Goal: Information Seeking & Learning: Learn about a topic

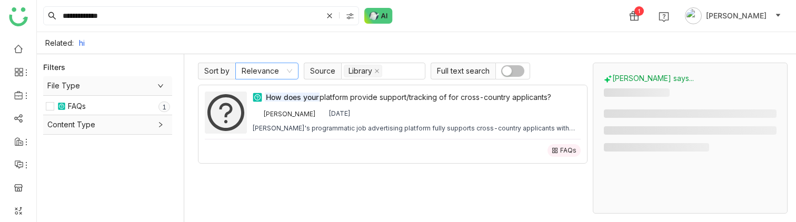
click at [285, 65] on nz-select-item "Relevance" at bounding box center [267, 71] width 51 height 16
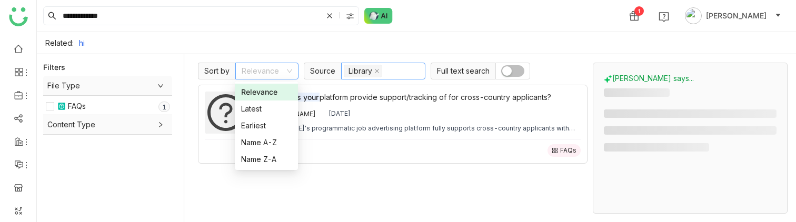
click at [406, 67] on nz-select-top-control "Library" at bounding box center [383, 71] width 84 height 17
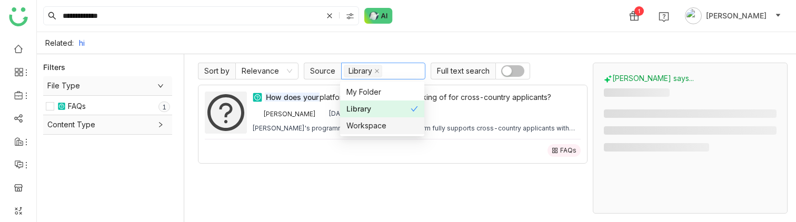
click at [372, 122] on div "Workspace" at bounding box center [382, 126] width 72 height 12
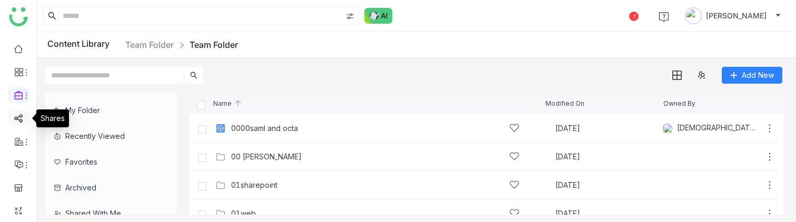
click at [16, 119] on link at bounding box center [18, 117] width 9 height 9
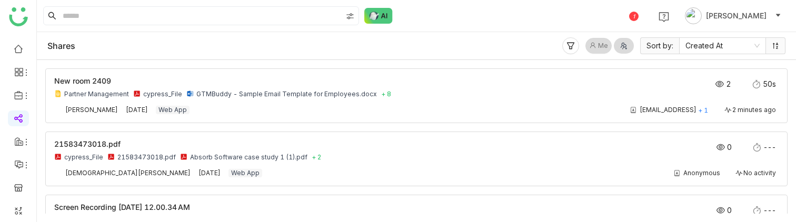
click at [569, 43] on icon at bounding box center [570, 46] width 8 height 8
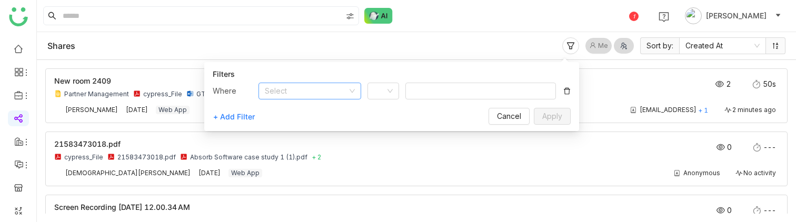
click at [277, 97] on input at bounding box center [306, 91] width 83 height 16
click at [286, 128] on div "Contact" at bounding box center [310, 129] width 90 height 12
click at [301, 97] on nz-select-item "Contact" at bounding box center [310, 91] width 90 height 16
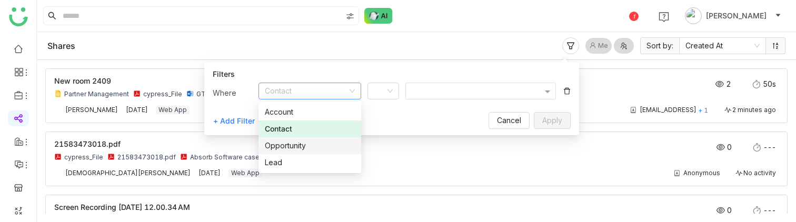
click at [302, 145] on div "Opportunity" at bounding box center [310, 146] width 90 height 12
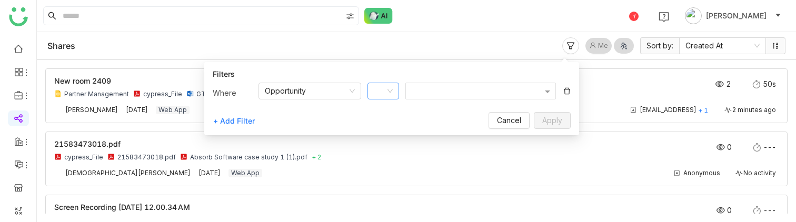
click at [377, 95] on nz-select-item at bounding box center [383, 91] width 19 height 16
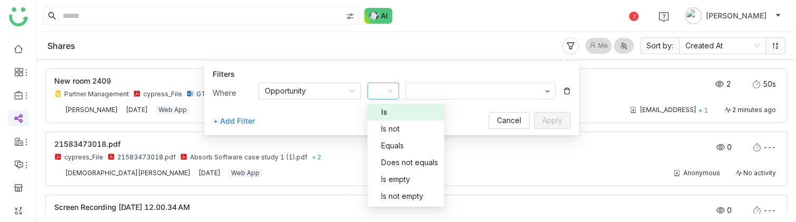
click at [379, 116] on span at bounding box center [377, 112] width 7 height 7
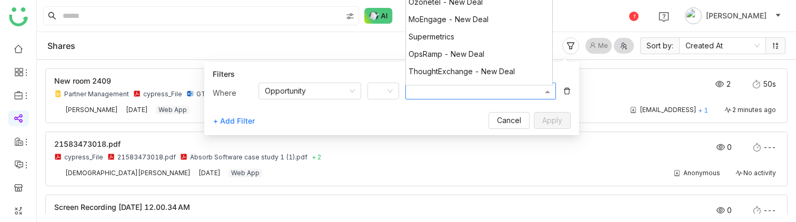
click at [459, 90] on div at bounding box center [475, 91] width 133 height 11
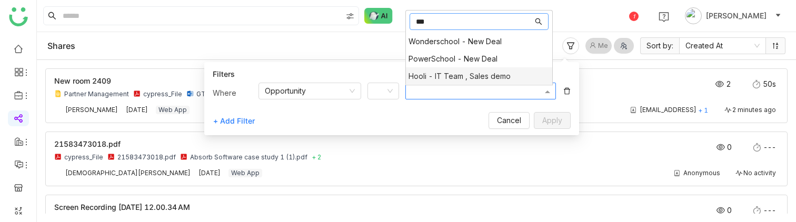
click at [430, 79] on span "Hooli - IT Team , Sales demo" at bounding box center [459, 76] width 102 height 9
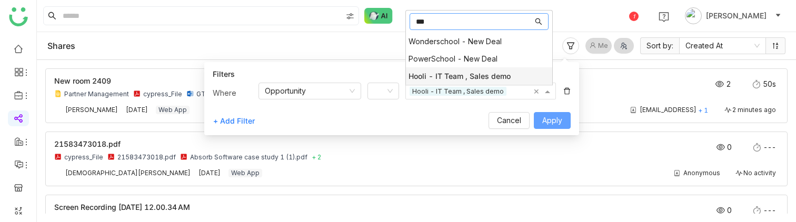
type input "***"
click at [565, 118] on button "Apply" at bounding box center [552, 120] width 37 height 17
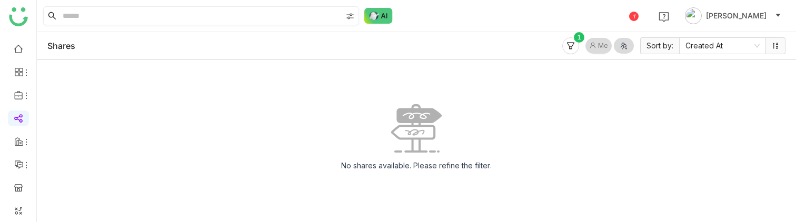
click at [113, 14] on input at bounding box center [201, 16] width 281 height 18
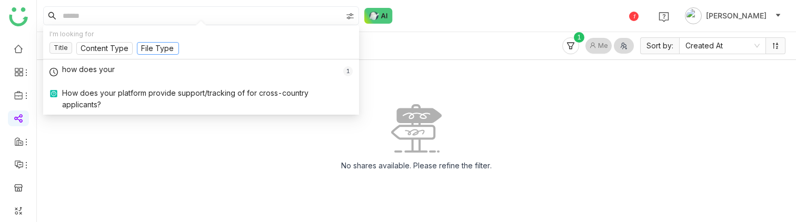
click at [158, 47] on input at bounding box center [158, 49] width 34 height 12
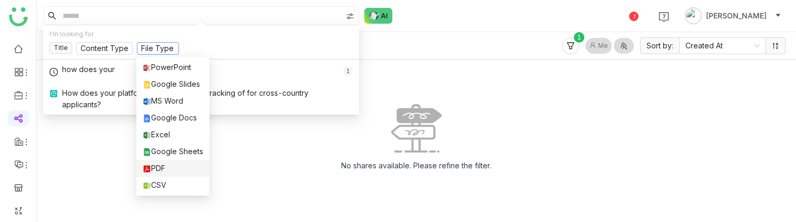
click at [163, 166] on div "PDF" at bounding box center [173, 169] width 61 height 12
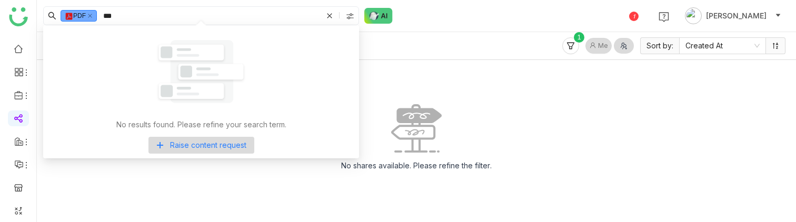
click at [155, 35] on img at bounding box center [201, 71] width 95 height 95
click at [179, 19] on input "***" at bounding box center [211, 16] width 221 height 18
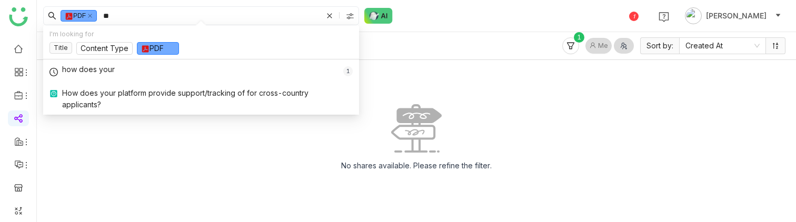
type input "**"
click at [146, 14] on input "**" at bounding box center [211, 16] width 221 height 18
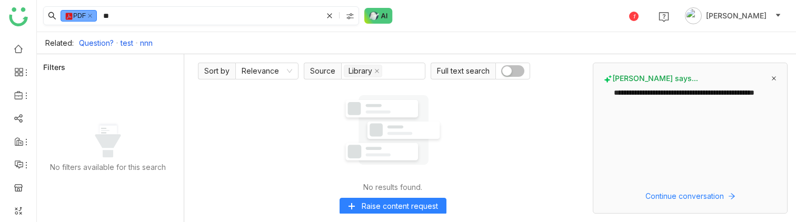
click at [84, 18] on nz-tag "PDF" at bounding box center [79, 16] width 36 height 12
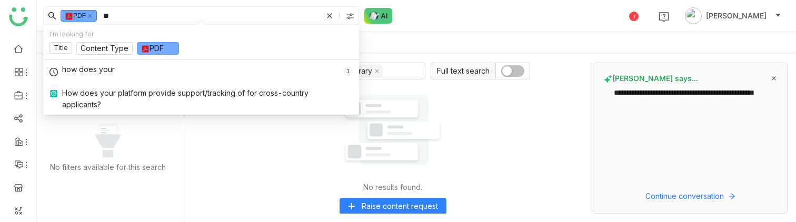
click at [158, 50] on nz-select-item "PDF" at bounding box center [158, 49] width 34 height 12
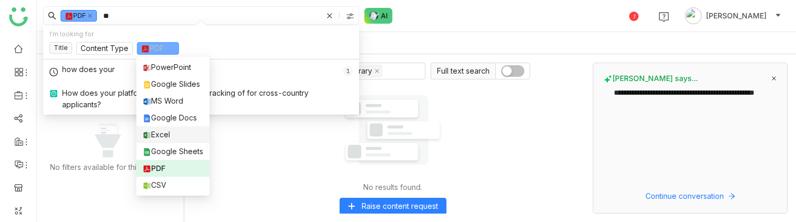
click at [164, 134] on div "Excel" at bounding box center [173, 135] width 61 height 12
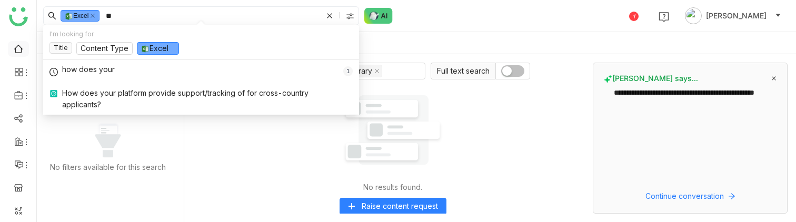
click at [18, 44] on link at bounding box center [18, 48] width 9 height 9
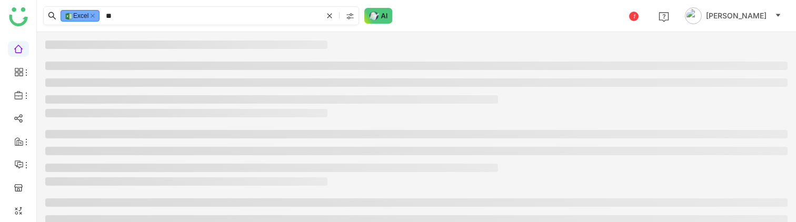
click at [96, 11] on nz-tag "Excel" at bounding box center [80, 16] width 39 height 12
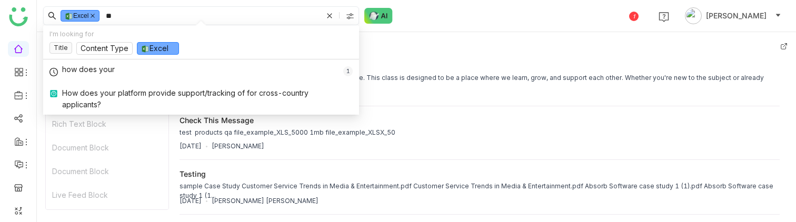
click at [95, 15] on icon at bounding box center [92, 16] width 4 height 4
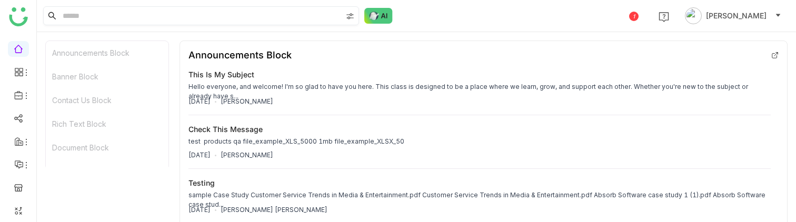
click at [102, 11] on input at bounding box center [201, 16] width 281 height 18
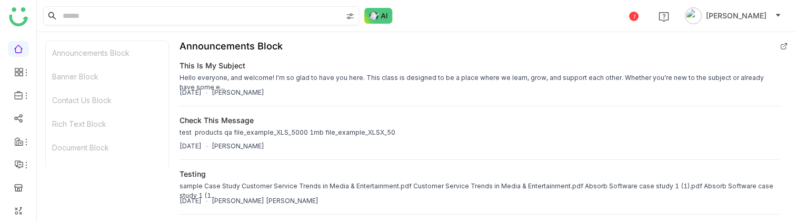
click at [96, 13] on input at bounding box center [201, 16] width 281 height 18
